Goal: Task Accomplishment & Management: Use online tool/utility

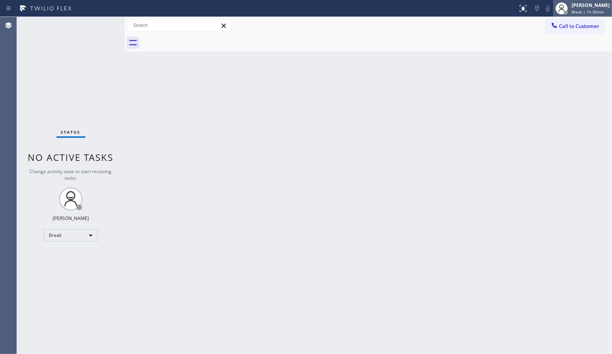
click at [602, 16] on div "[PERSON_NAME] Break | 1h 30min" at bounding box center [582, 8] width 59 height 17
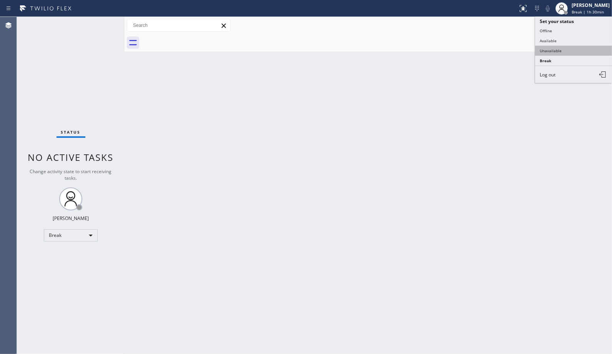
click at [554, 52] on button "Unavailable" at bounding box center [573, 51] width 77 height 10
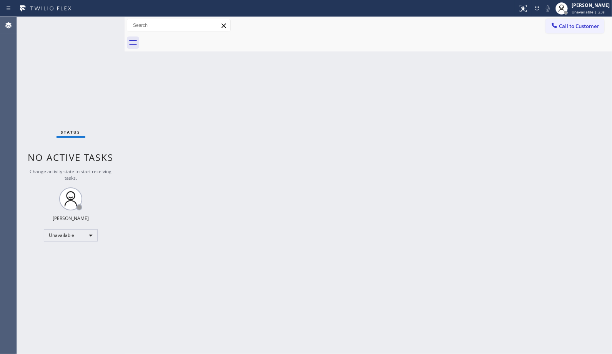
click at [397, 102] on div "Back to Dashboard Change Sender ID Customers Technicians Select a contact Outbo…" at bounding box center [368, 186] width 487 height 338
click at [389, 151] on div "Back to Dashboard Change Sender ID Customers Technicians Select a contact Outbo…" at bounding box center [368, 186] width 487 height 338
drag, startPoint x: 583, startPoint y: 28, endPoint x: 572, endPoint y: 28, distance: 11.1
click at [581, 28] on span "Call to Customer" at bounding box center [579, 26] width 40 height 7
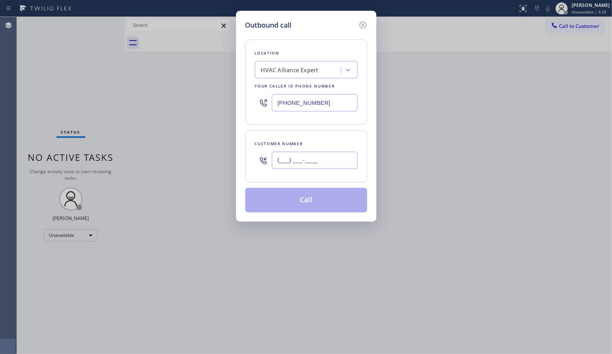
drag, startPoint x: 291, startPoint y: 164, endPoint x: 172, endPoint y: 101, distance: 134.3
click at [219, 143] on div "Outbound call Location HVAC Alliance Expert Your caller id phone number [PHONE_…" at bounding box center [306, 177] width 612 height 354
paste input "626) 469-5669"
type input "[PHONE_NUMBER]"
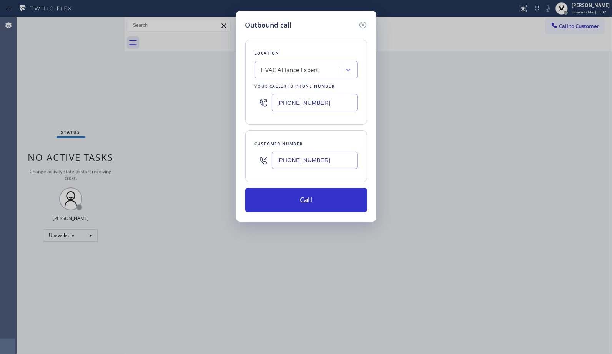
drag, startPoint x: 333, startPoint y: 106, endPoint x: 244, endPoint y: 27, distance: 119.8
click at [230, 86] on div "Outbound call Location HVAC Alliance Expert Your caller id phone number [PHONE_…" at bounding box center [306, 177] width 612 height 354
paste input "626) 469-5669"
type input "[PHONE_NUMBER]"
drag, startPoint x: 340, startPoint y: 162, endPoint x: 273, endPoint y: 156, distance: 66.8
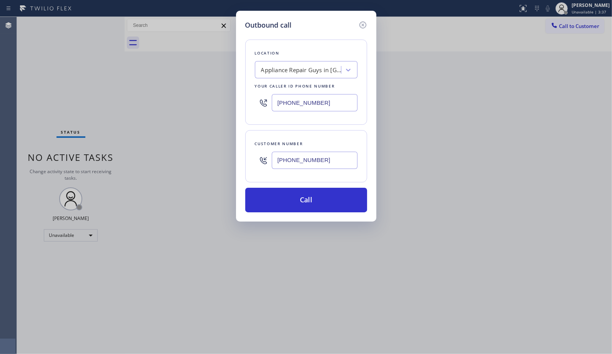
click at [273, 156] on input "[PHONE_NUMBER]" at bounding box center [315, 160] width 86 height 17
paste input "714) 623-5330"
type input "[PHONE_NUMBER]"
click at [345, 202] on button "Call" at bounding box center [306, 200] width 122 height 25
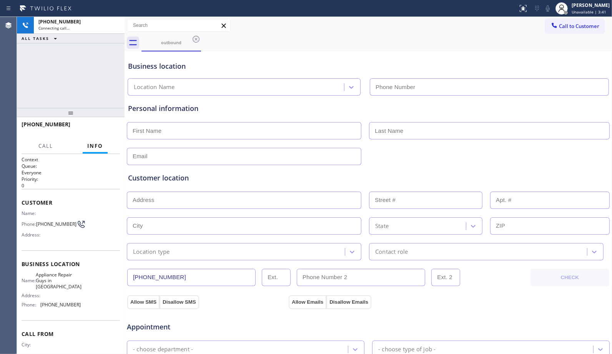
type input "[PHONE_NUMBER]"
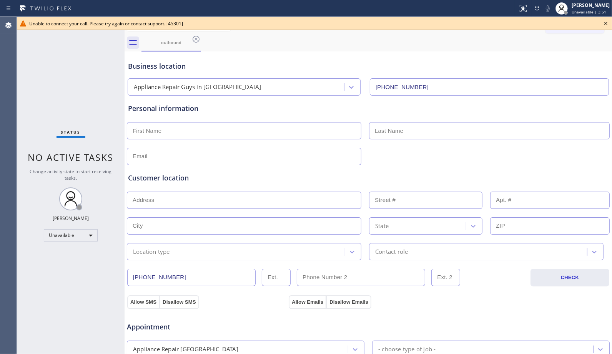
drag, startPoint x: 607, startPoint y: 21, endPoint x: 510, endPoint y: 1, distance: 99.4
click at [605, 21] on icon at bounding box center [605, 23] width 9 height 9
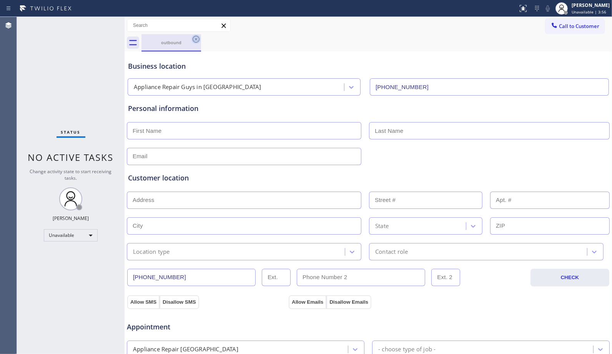
click at [195, 38] on icon at bounding box center [196, 39] width 7 height 7
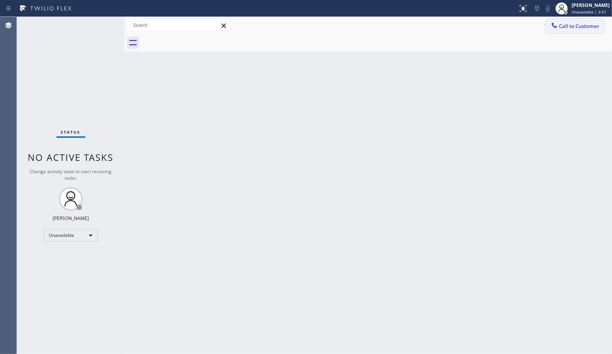
drag, startPoint x: 570, startPoint y: 26, endPoint x: 274, endPoint y: 106, distance: 307.3
click at [570, 26] on span "Call to Customer" at bounding box center [579, 26] width 40 height 7
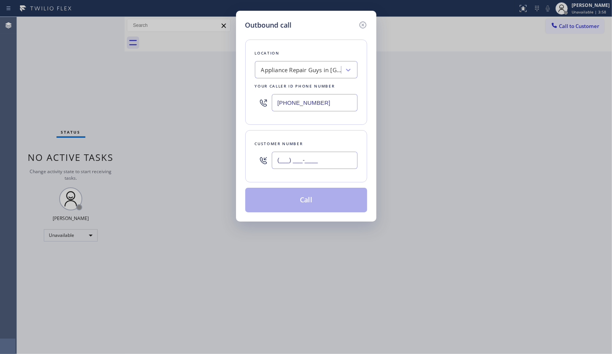
drag, startPoint x: 326, startPoint y: 156, endPoint x: 243, endPoint y: 127, distance: 88.0
click at [251, 154] on div "Customer number (___) ___-____" at bounding box center [306, 156] width 122 height 52
paste input "714) 623-5330"
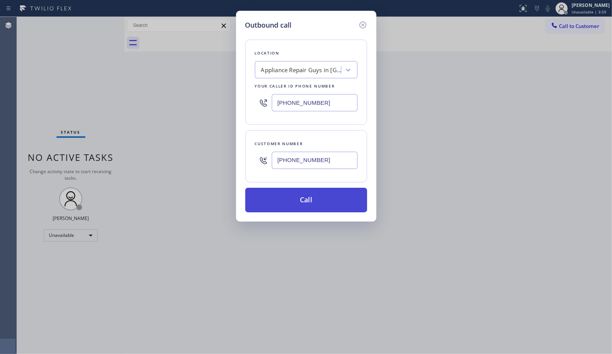
type input "[PHONE_NUMBER]"
click at [332, 206] on button "Call" at bounding box center [306, 200] width 122 height 25
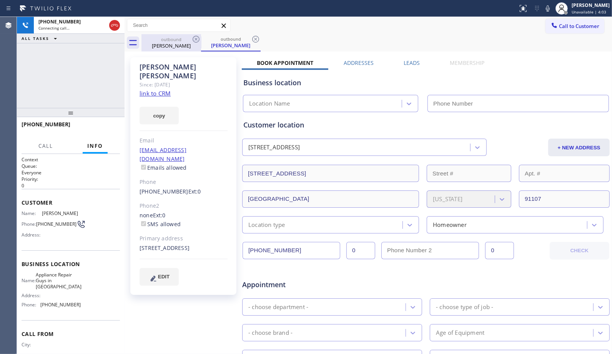
type input "[PHONE_NUMBER]"
click at [256, 43] on icon at bounding box center [255, 39] width 9 height 9
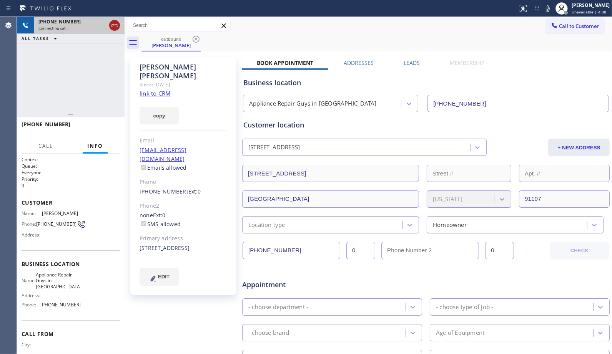
click at [114, 25] on icon at bounding box center [114, 25] width 7 height 2
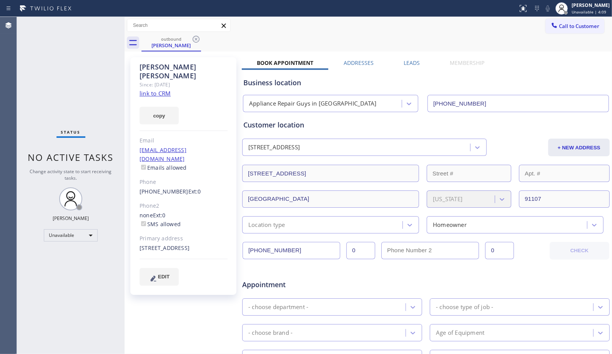
click at [195, 39] on icon at bounding box center [196, 39] width 7 height 7
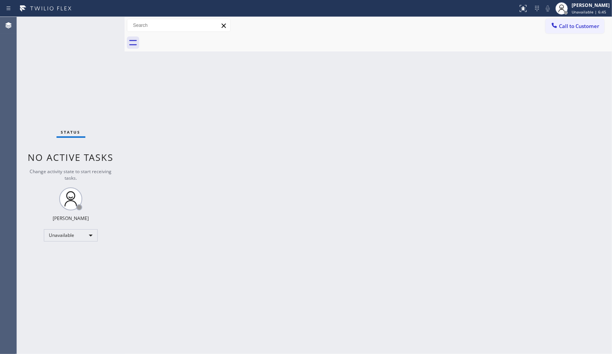
click at [236, 137] on div "Back to Dashboard Change Sender ID Customers Technicians Select a contact Outbo…" at bounding box center [368, 186] width 487 height 338
drag, startPoint x: 575, startPoint y: 26, endPoint x: 334, endPoint y: 105, distance: 253.5
click at [574, 26] on span "Call to Customer" at bounding box center [579, 26] width 40 height 7
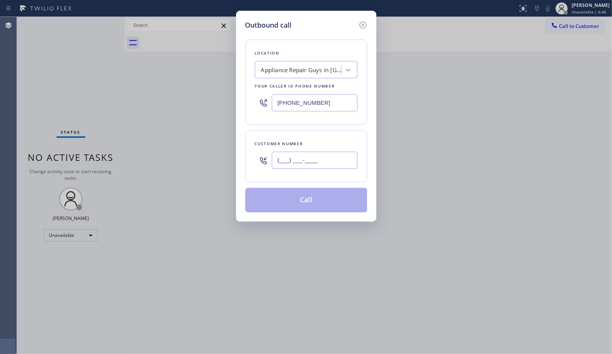
drag, startPoint x: 336, startPoint y: 168, endPoint x: 272, endPoint y: 156, distance: 65.3
click at [272, 156] on input "(___) ___-____" at bounding box center [315, 160] width 86 height 17
paste input "323) 393-2108"
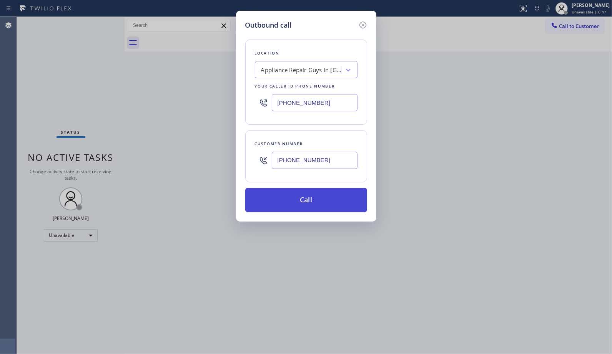
type input "[PHONE_NUMBER]"
click at [333, 204] on button "Call" at bounding box center [306, 200] width 122 height 25
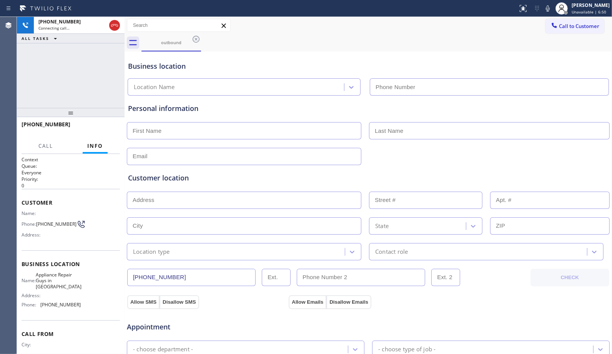
type input "[PHONE_NUMBER]"
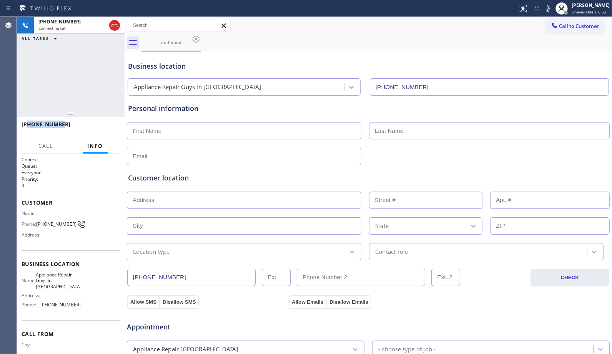
drag, startPoint x: 71, startPoint y: 123, endPoint x: 28, endPoint y: 122, distance: 42.7
click at [28, 122] on div "[PHONE_NUMBER]" at bounding box center [68, 124] width 93 height 7
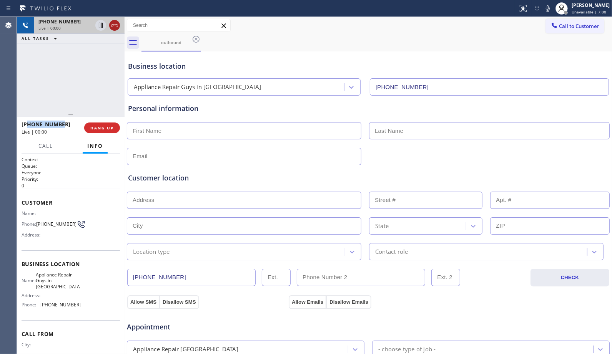
click at [113, 29] on icon at bounding box center [114, 25] width 9 height 9
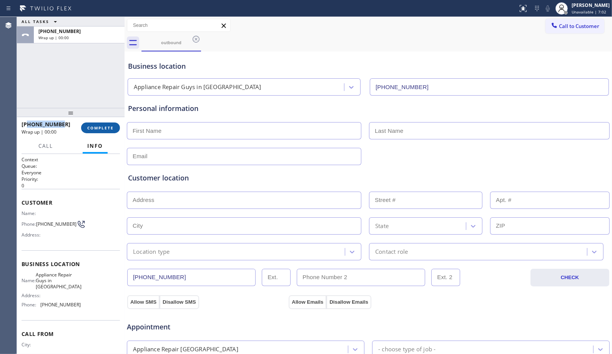
click at [109, 124] on button "COMPLETE" at bounding box center [100, 128] width 39 height 11
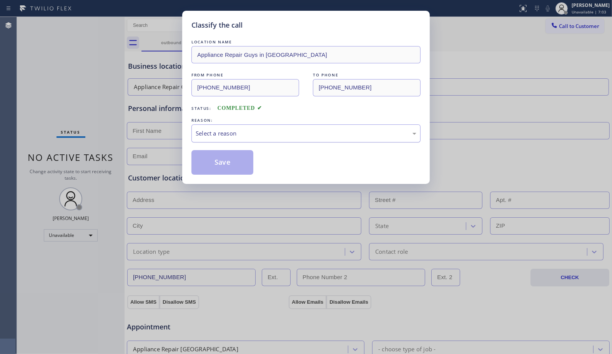
click at [337, 132] on div "Select a reason" at bounding box center [306, 133] width 221 height 9
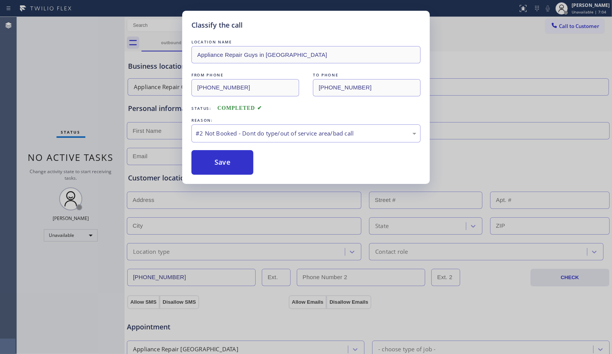
click at [239, 162] on button "Save" at bounding box center [222, 162] width 62 height 25
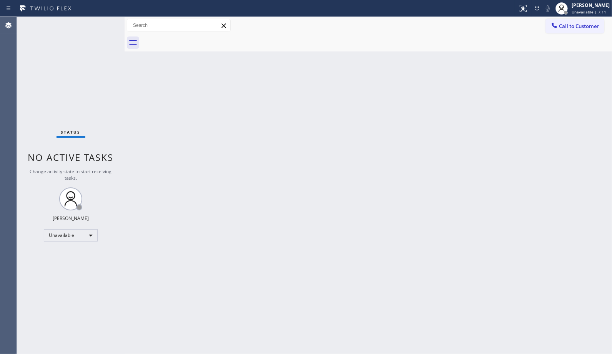
click at [206, 148] on div "Back to Dashboard Change Sender ID Customers Technicians Select a contact Outbo…" at bounding box center [368, 186] width 487 height 338
click at [415, 165] on div "Back to Dashboard Change Sender ID Customers Technicians Select a contact Outbo…" at bounding box center [368, 186] width 487 height 338
click at [589, 26] on span "Call to Customer" at bounding box center [579, 26] width 40 height 7
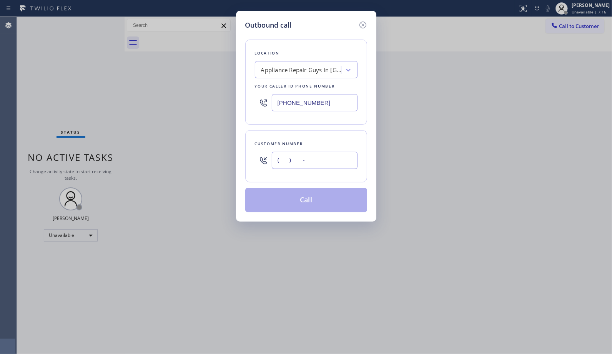
drag, startPoint x: 331, startPoint y: 160, endPoint x: 251, endPoint y: 167, distance: 80.3
click at [251, 167] on div "Customer number (___) ___-____" at bounding box center [306, 156] width 122 height 52
paste input "323) 393-2108"
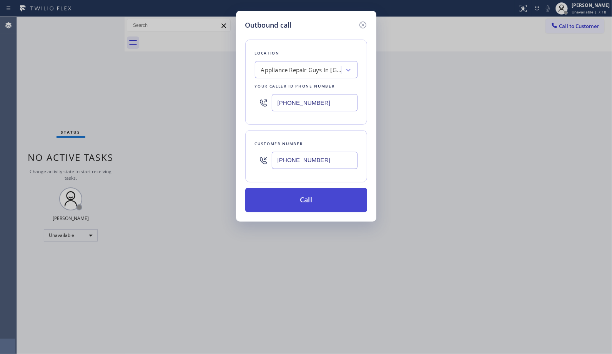
type input "[PHONE_NUMBER]"
click at [324, 203] on button "Call" at bounding box center [306, 200] width 122 height 25
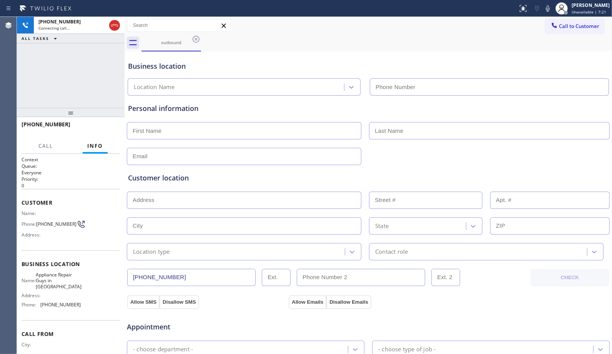
type input "[PHONE_NUMBER]"
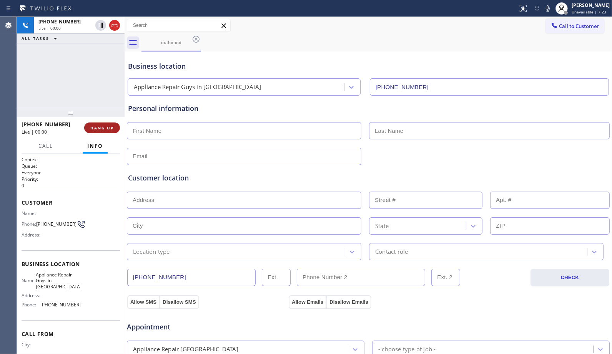
click at [103, 131] on button "HANG UP" at bounding box center [102, 128] width 36 height 11
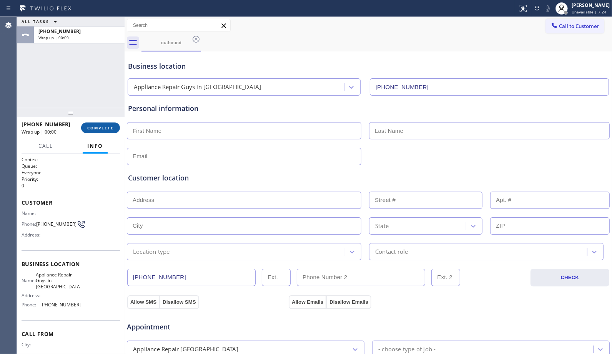
click at [104, 128] on span "COMPLETE" at bounding box center [100, 127] width 27 height 5
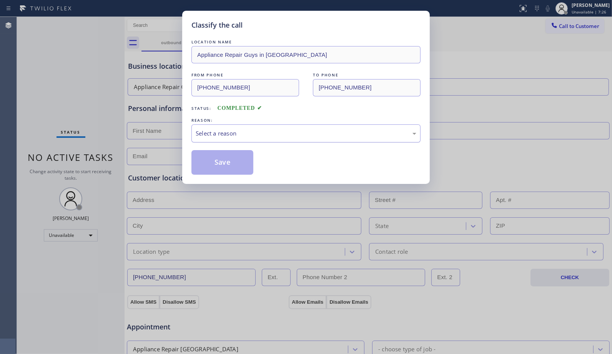
click at [324, 127] on div "Select a reason" at bounding box center [305, 134] width 229 height 18
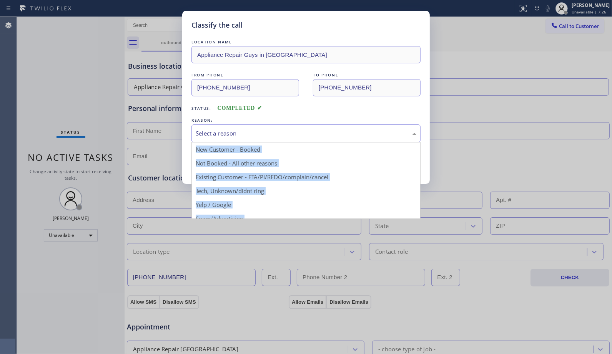
click at [329, 125] on div "Select a reason" at bounding box center [305, 134] width 229 height 18
click at [271, 134] on div "Select a reason" at bounding box center [306, 133] width 221 height 9
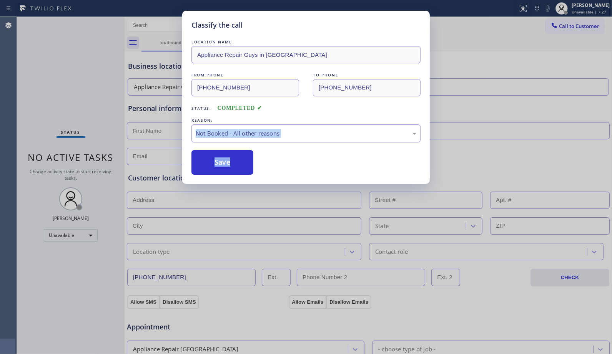
click at [239, 163] on button "Save" at bounding box center [222, 162] width 62 height 25
